Goal: Task Accomplishment & Management: Use online tool/utility

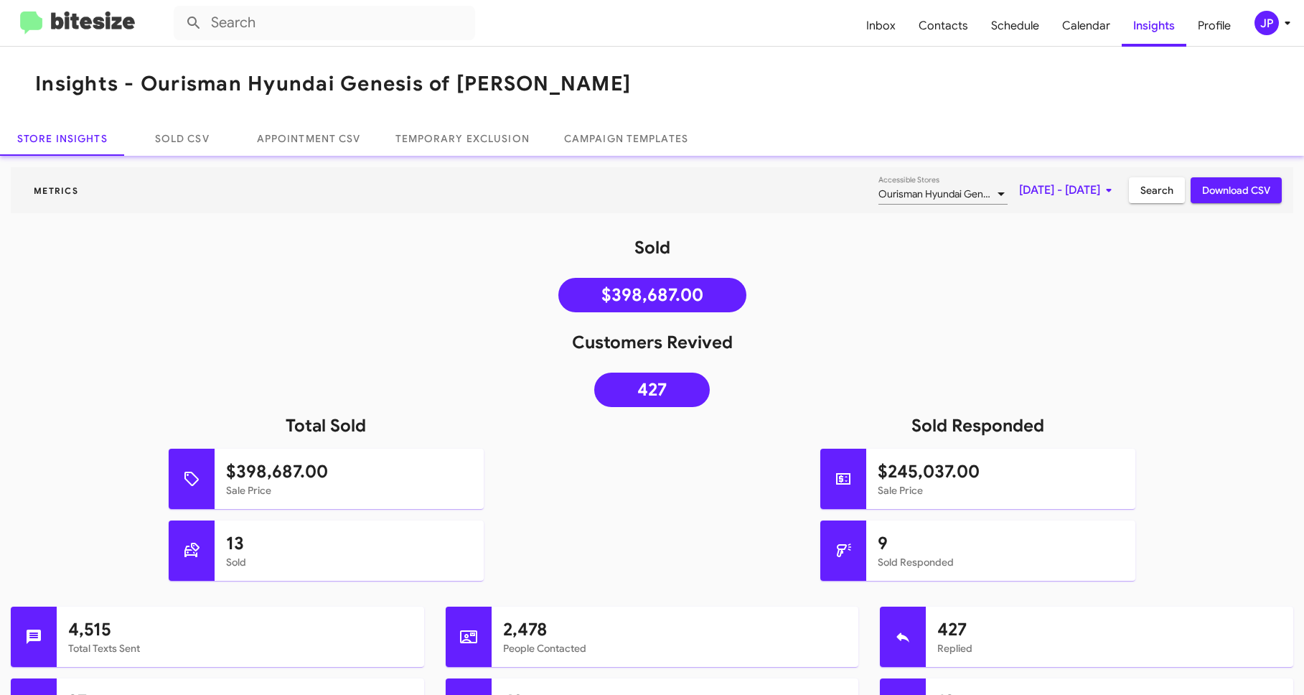
click at [1281, 19] on icon at bounding box center [1287, 22] width 17 height 17
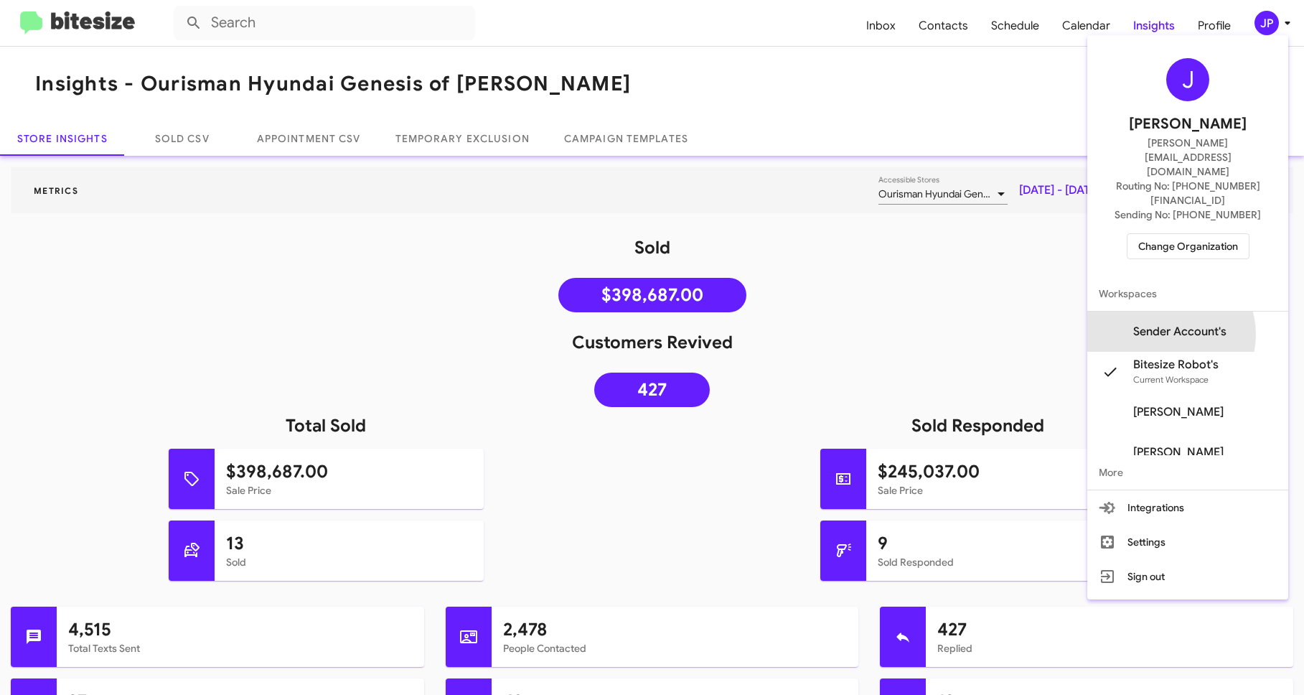
click at [1190, 324] on span "Sender Account's" at bounding box center [1179, 331] width 93 height 14
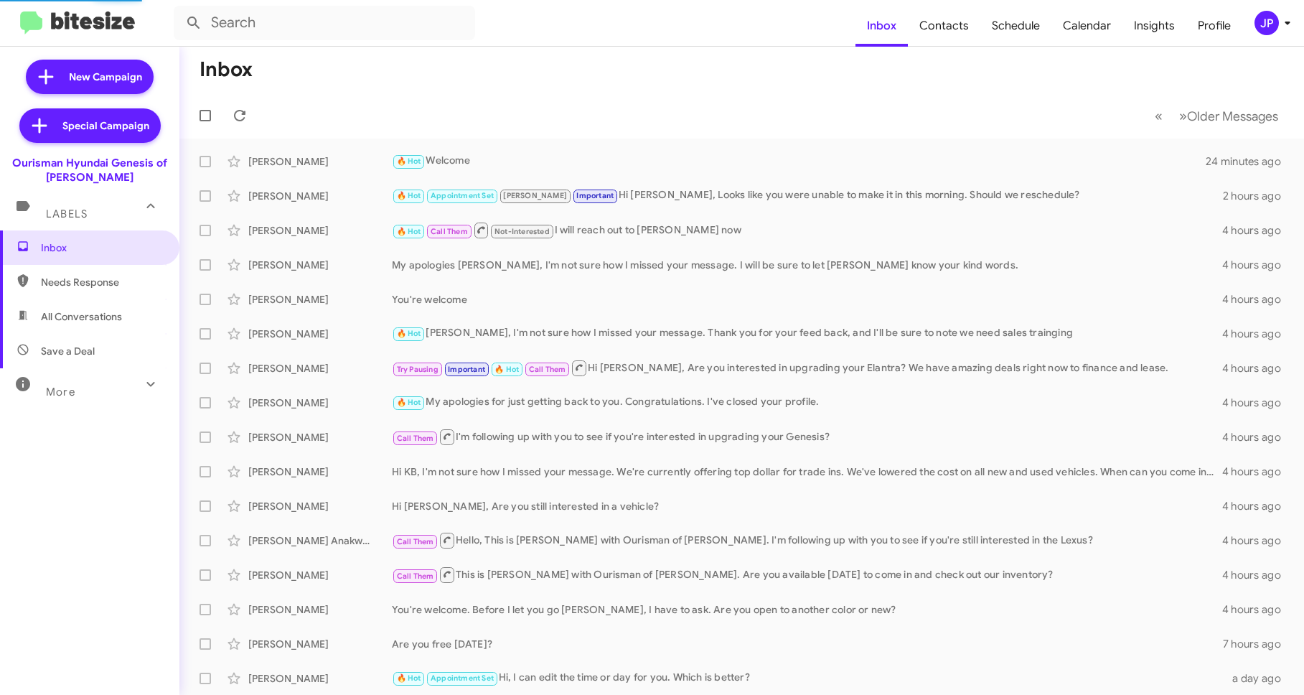
drag, startPoint x: 1010, startPoint y: 29, endPoint x: 1088, endPoint y: 111, distance: 112.7
click at [1010, 29] on span "Schedule" at bounding box center [1015, 26] width 71 height 42
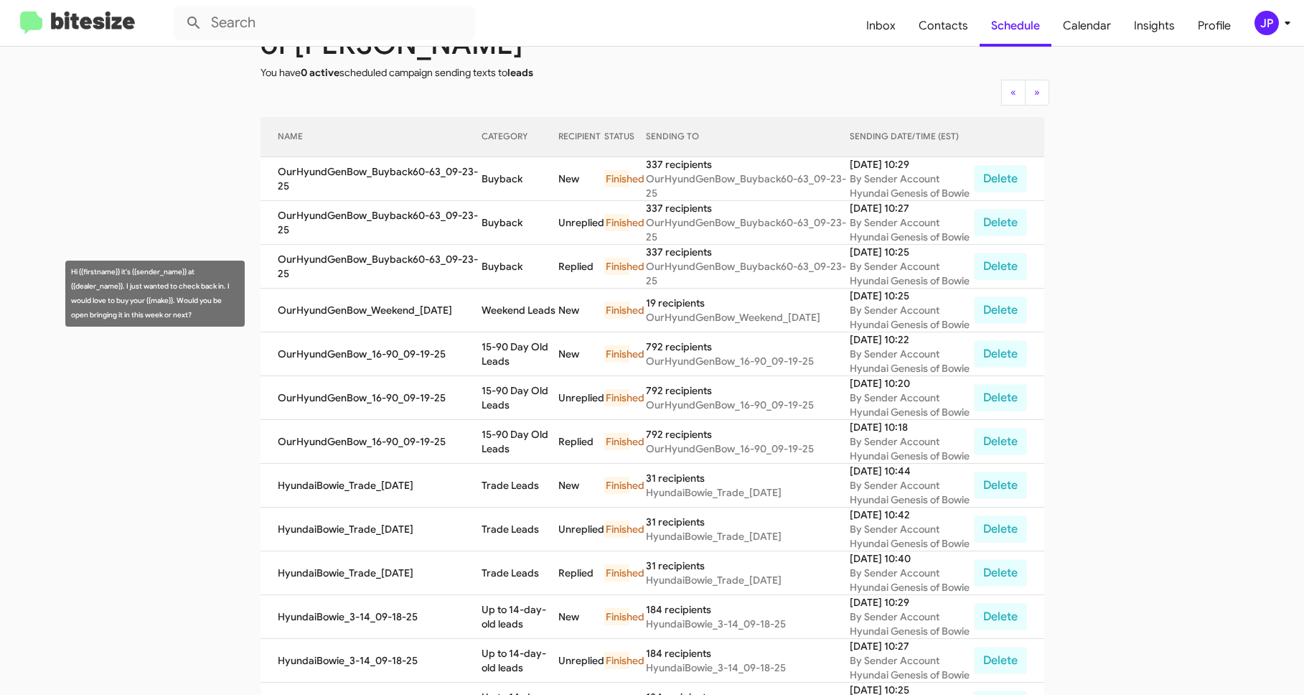
scroll to position [37, 0]
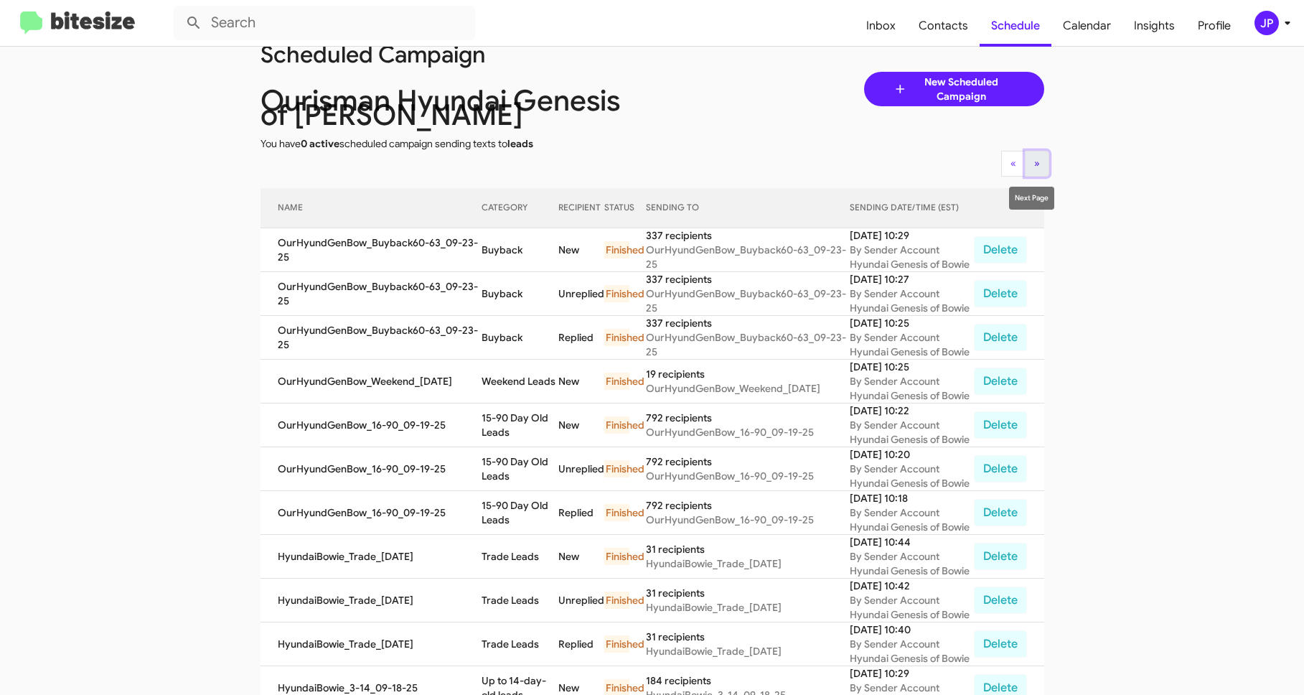
click at [1035, 161] on button "» Next" at bounding box center [1037, 164] width 24 height 26
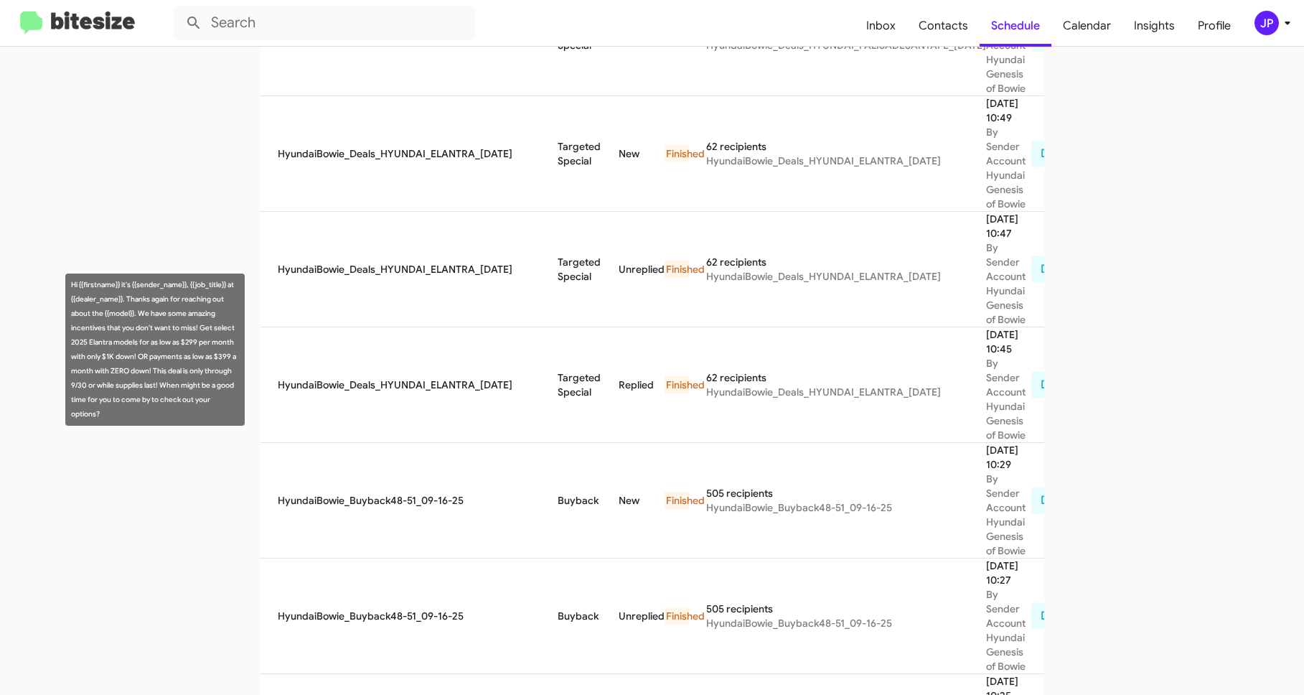
scroll to position [952, 0]
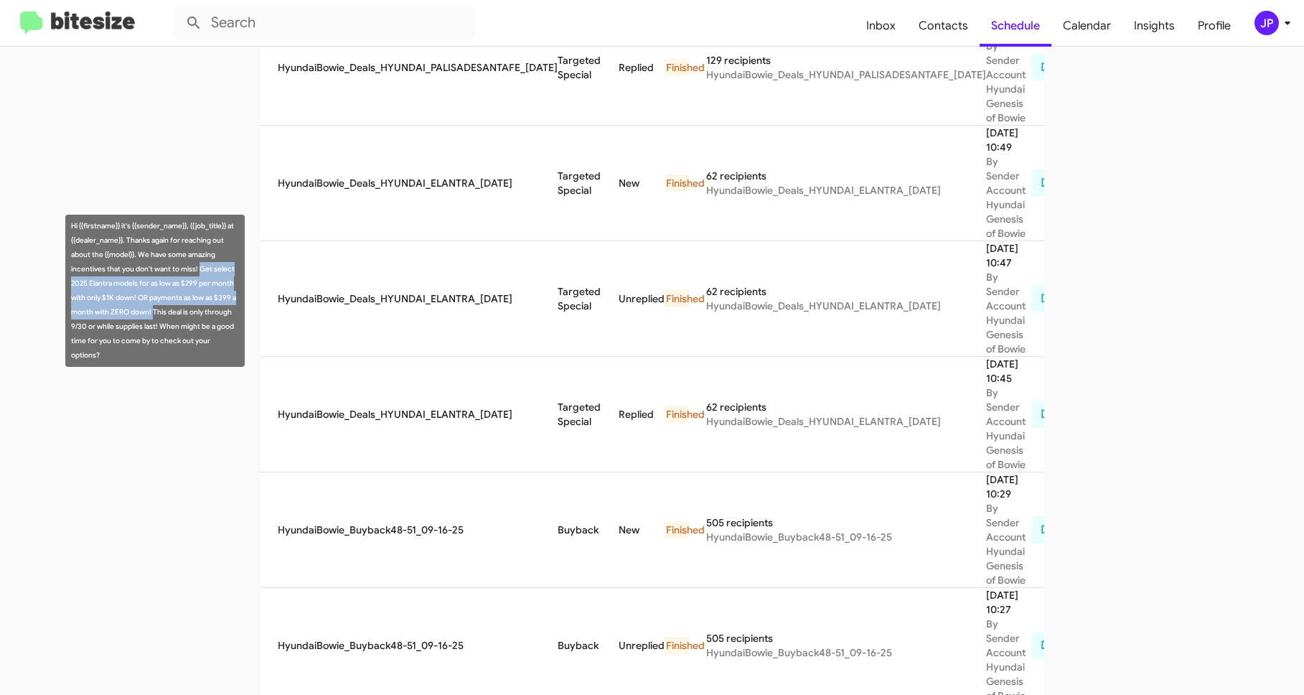
drag, startPoint x: 199, startPoint y: 268, endPoint x: 153, endPoint y: 313, distance: 64.5
click at [153, 313] on div "Hi {{firstname}} it's {{sender_name}}, {{job_title}} at {{dealer_name}}. Thanks…" at bounding box center [154, 291] width 179 height 152
copy div "Get select 2025 Elantra models for as low as $299 per month with only $1K down!…"
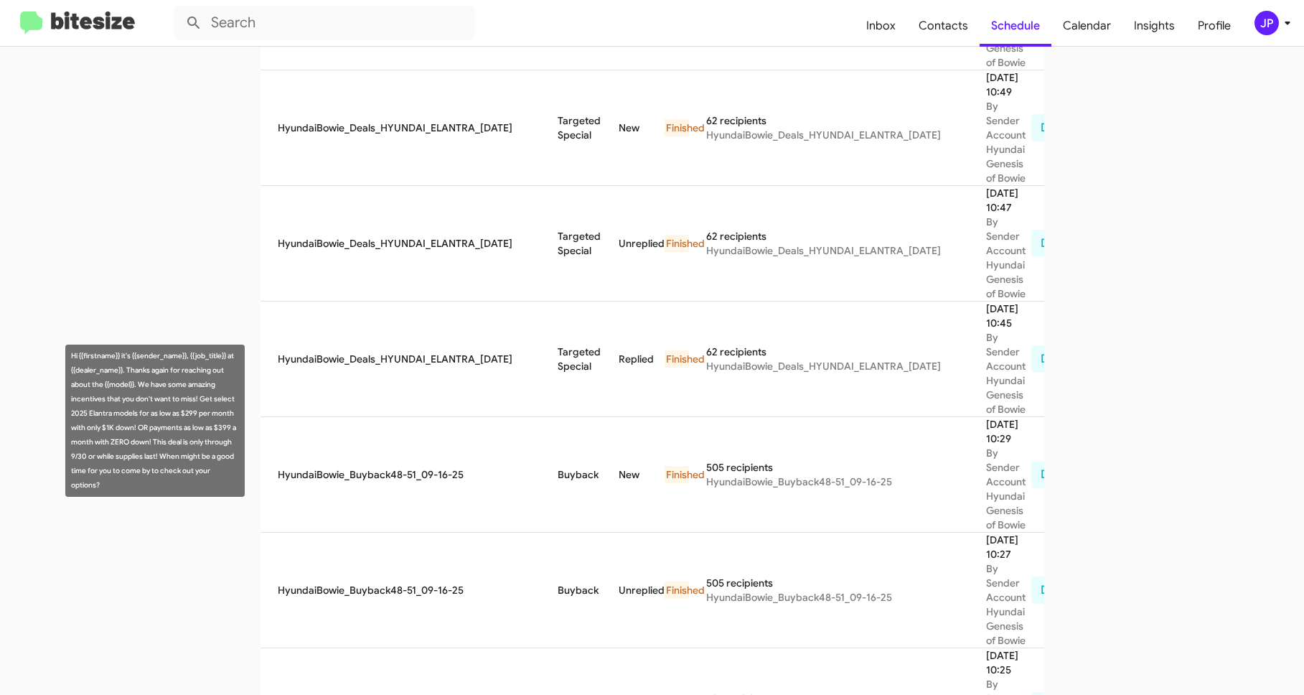
scroll to position [1013, 0]
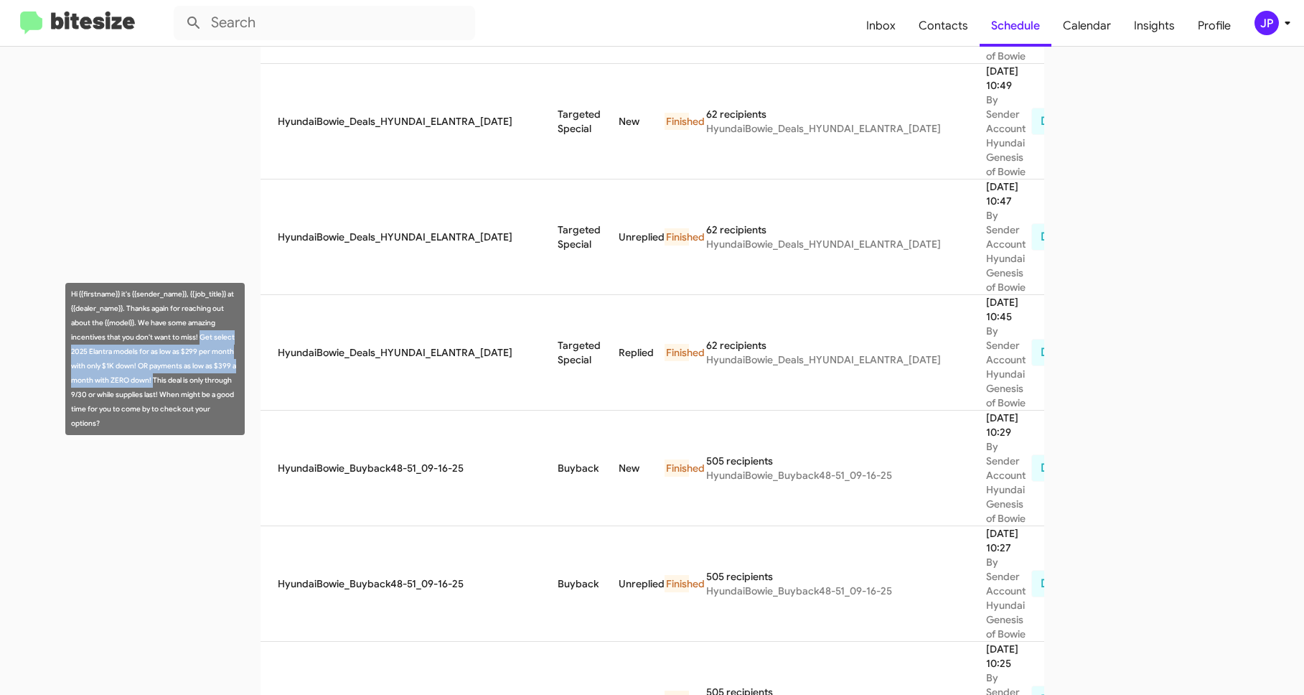
drag, startPoint x: 201, startPoint y: 337, endPoint x: 152, endPoint y: 382, distance: 66.0
click at [152, 382] on div "Hi {{firstname}} it's {{sender_name}}, {{job_title}} at {{dealer_name}}. Thanks…" at bounding box center [154, 359] width 179 height 152
copy div "Get select 2025 Elantra models for as low as $299 per month with only $1K down!…"
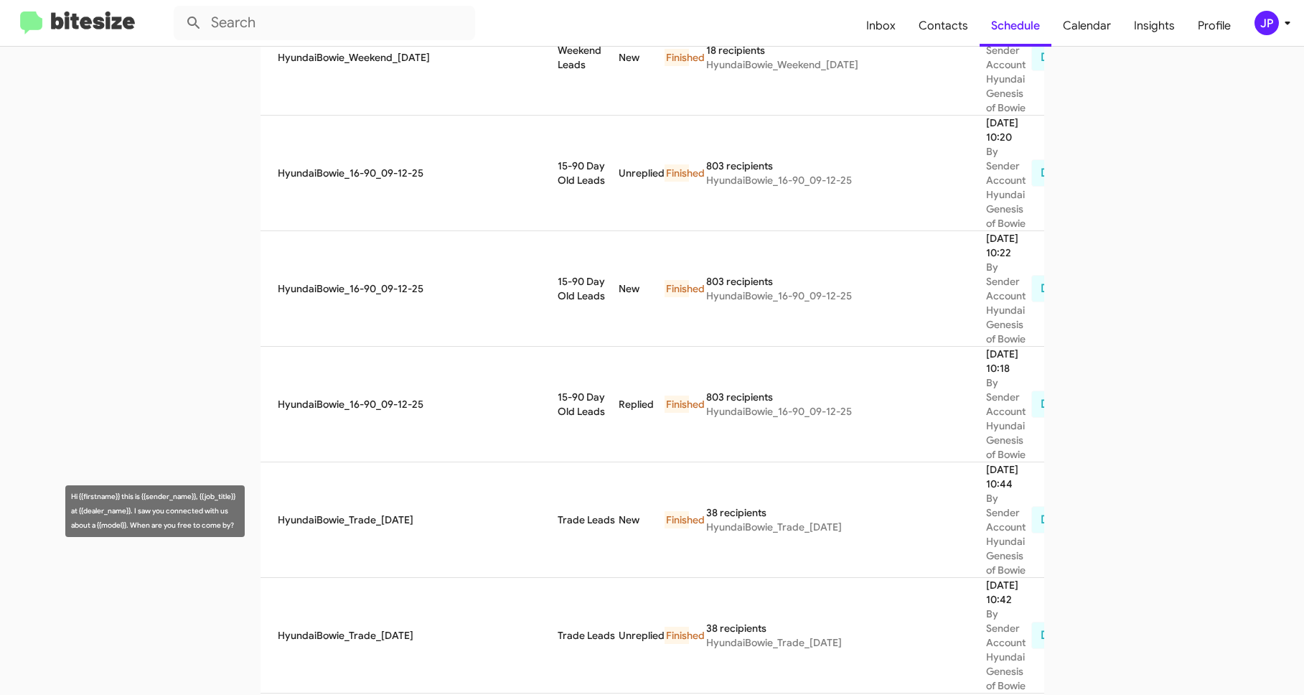
scroll to position [835, 0]
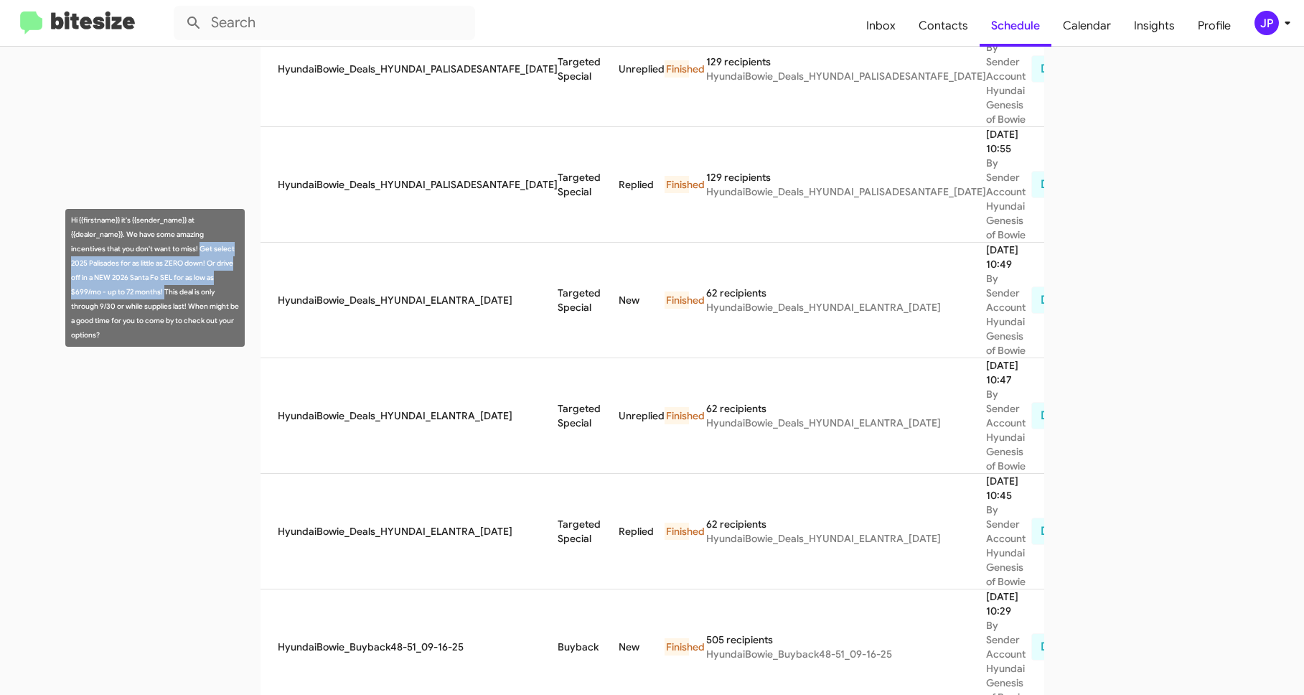
drag, startPoint x: 200, startPoint y: 248, endPoint x: 162, endPoint y: 292, distance: 58.0
click at [162, 292] on div "Hi {{firstname}} it's {{sender_name}} at {{dealer_name}}. We have some amazing …" at bounding box center [154, 278] width 179 height 138
copy div "Get select 2025 Palisades for as little as ZERO down! Or drive off in a NEW 202…"
